Goal: Navigation & Orientation: Find specific page/section

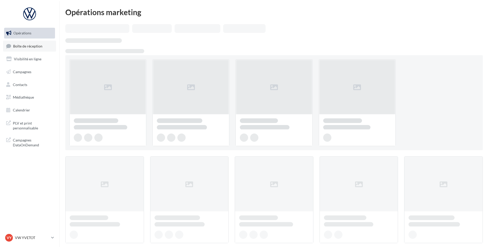
click at [34, 43] on link "Boîte de réception" at bounding box center [29, 46] width 53 height 11
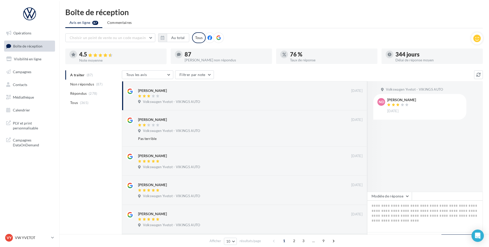
click at [30, 243] on div "VY VW YVETOT vw-yve-vau" at bounding box center [29, 240] width 59 height 14
click at [30, 241] on div "VY VW YVETOT vw-yve-vau" at bounding box center [27, 238] width 44 height 8
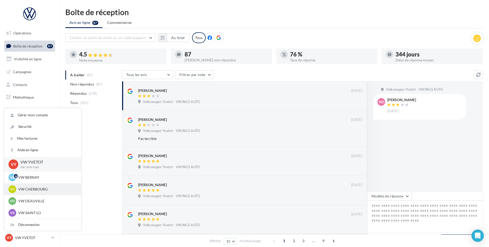
click at [32, 190] on p "VW CHERBOURG" at bounding box center [46, 189] width 57 height 5
